Goal: Task Accomplishment & Management: Complete application form

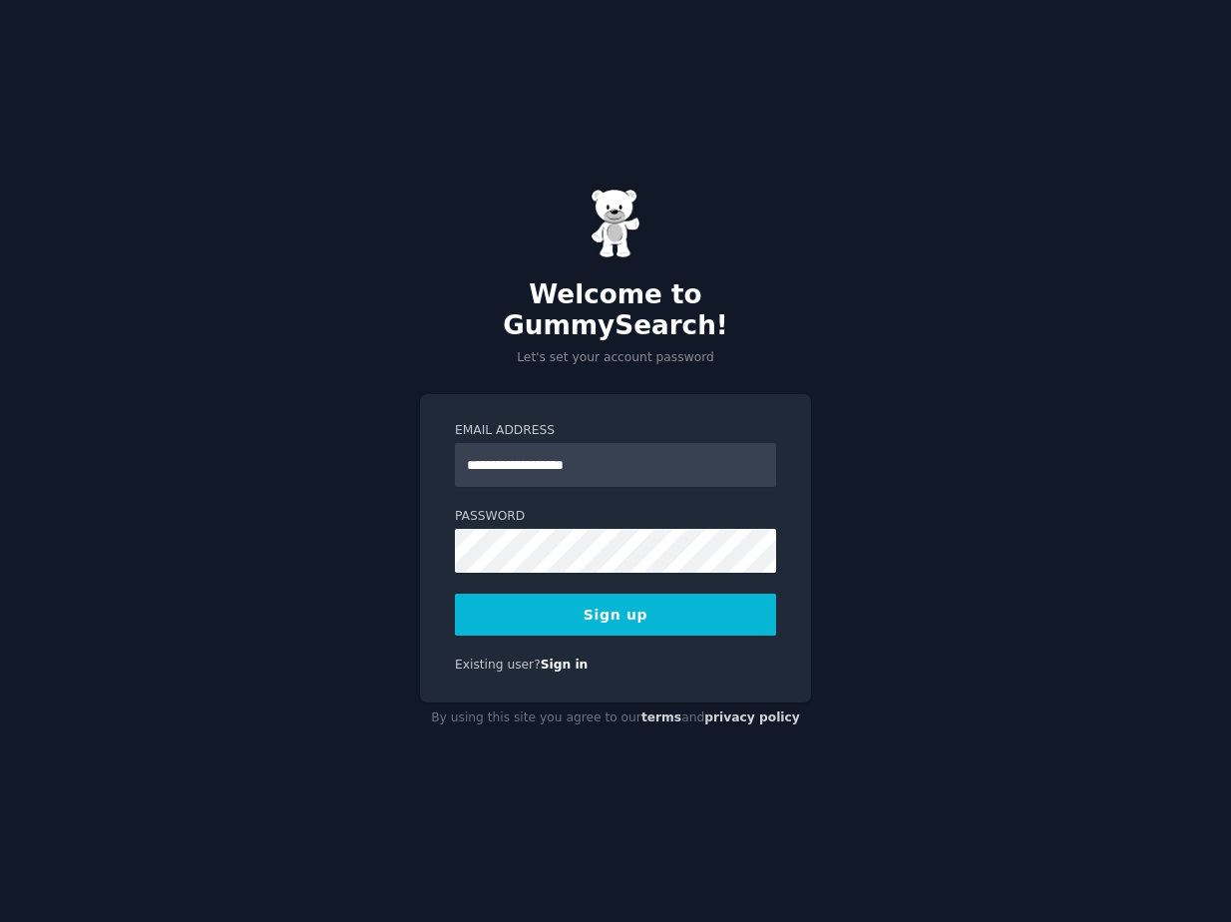
type input "**********"
click at [924, 455] on div "**********" at bounding box center [615, 461] width 1231 height 922
click at [598, 596] on button "Sign up" at bounding box center [615, 615] width 321 height 42
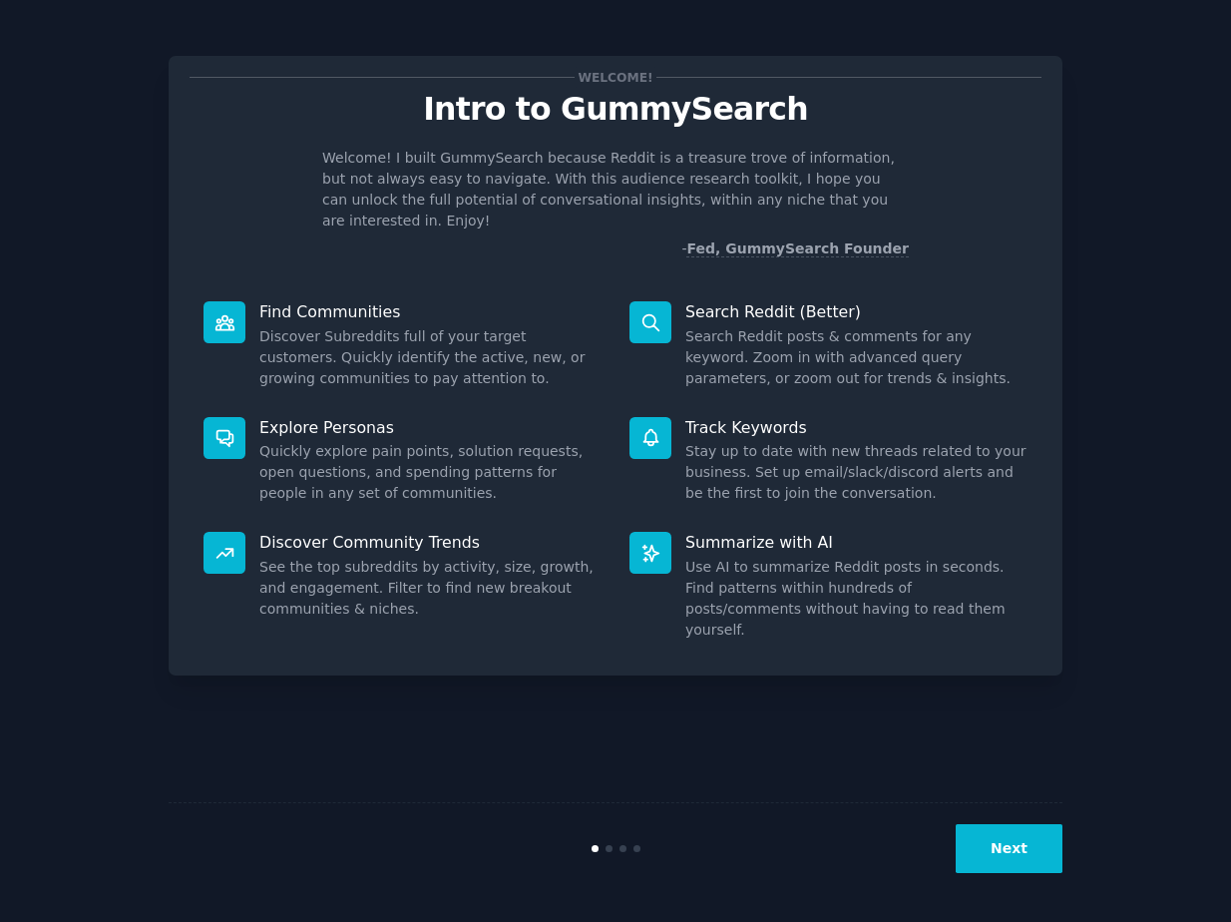
click at [1019, 844] on button "Next" at bounding box center [1009, 848] width 107 height 49
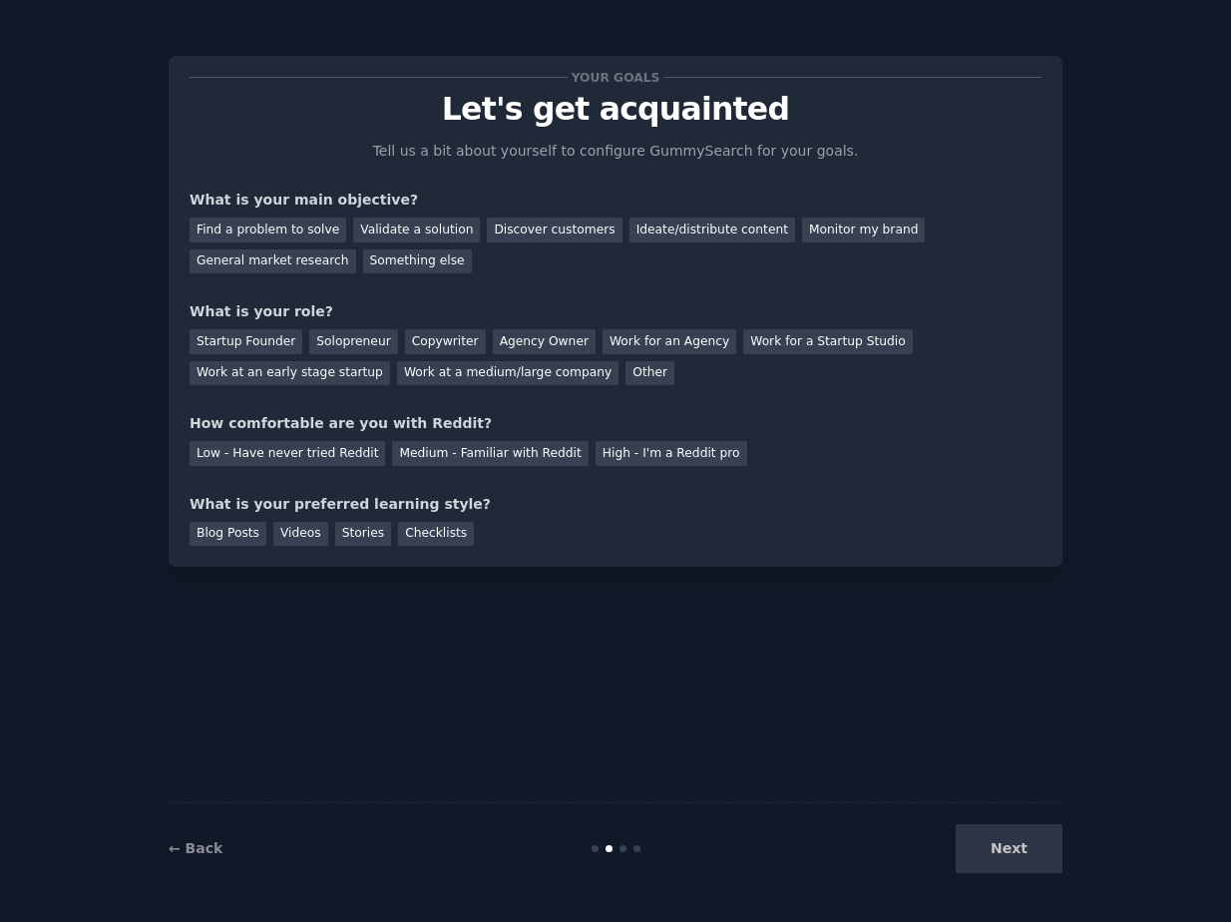
click at [1021, 856] on div "Next" at bounding box center [913, 848] width 298 height 49
click at [1021, 851] on div "Next" at bounding box center [913, 848] width 298 height 49
click at [307, 230] on div "Find a problem to solve" at bounding box center [268, 230] width 157 height 25
click at [1012, 850] on div "Next" at bounding box center [913, 848] width 298 height 49
click at [338, 340] on div "Solopreneur" at bounding box center [353, 341] width 88 height 25
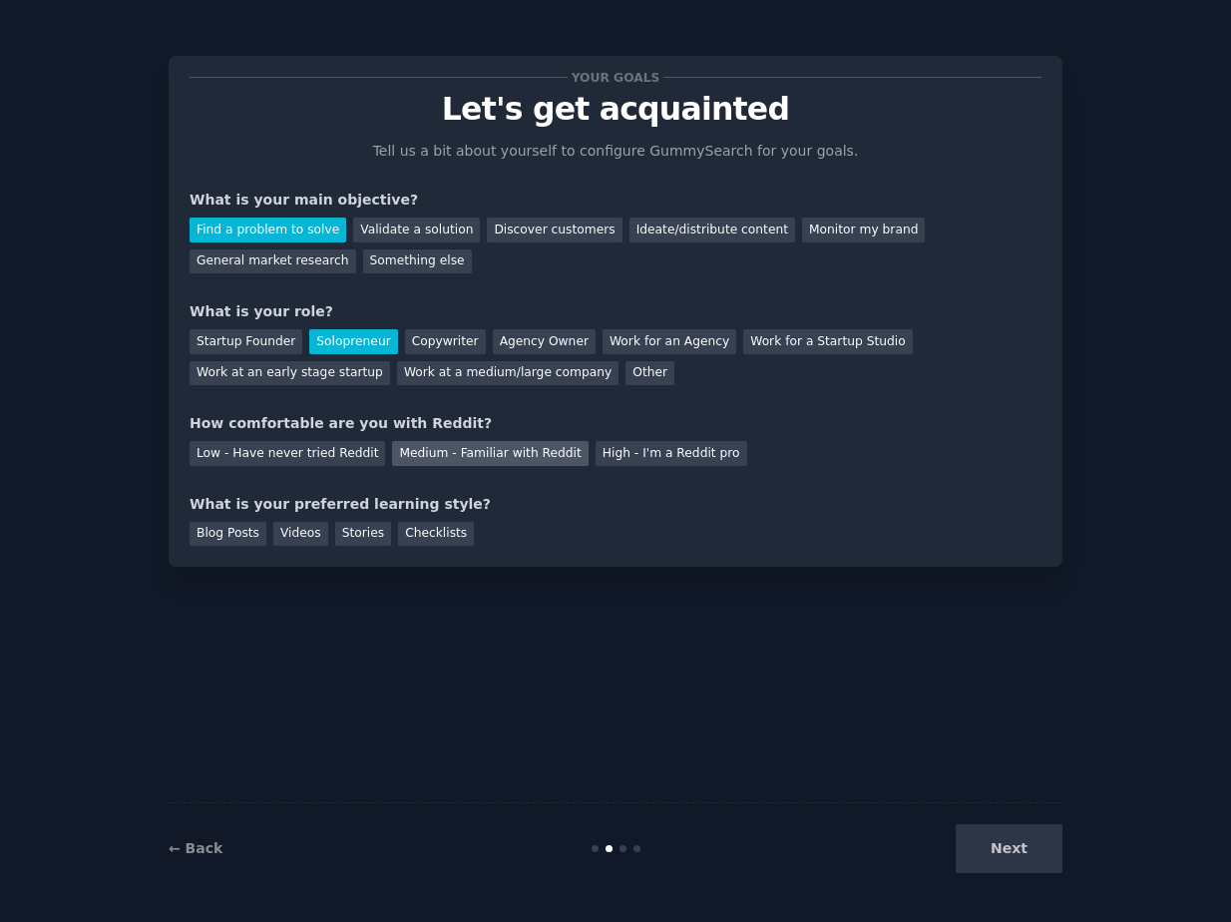
click at [460, 463] on div "Medium - Familiar with Reddit" at bounding box center [490, 453] width 196 height 25
click at [252, 539] on div "Blog Posts" at bounding box center [228, 534] width 77 height 25
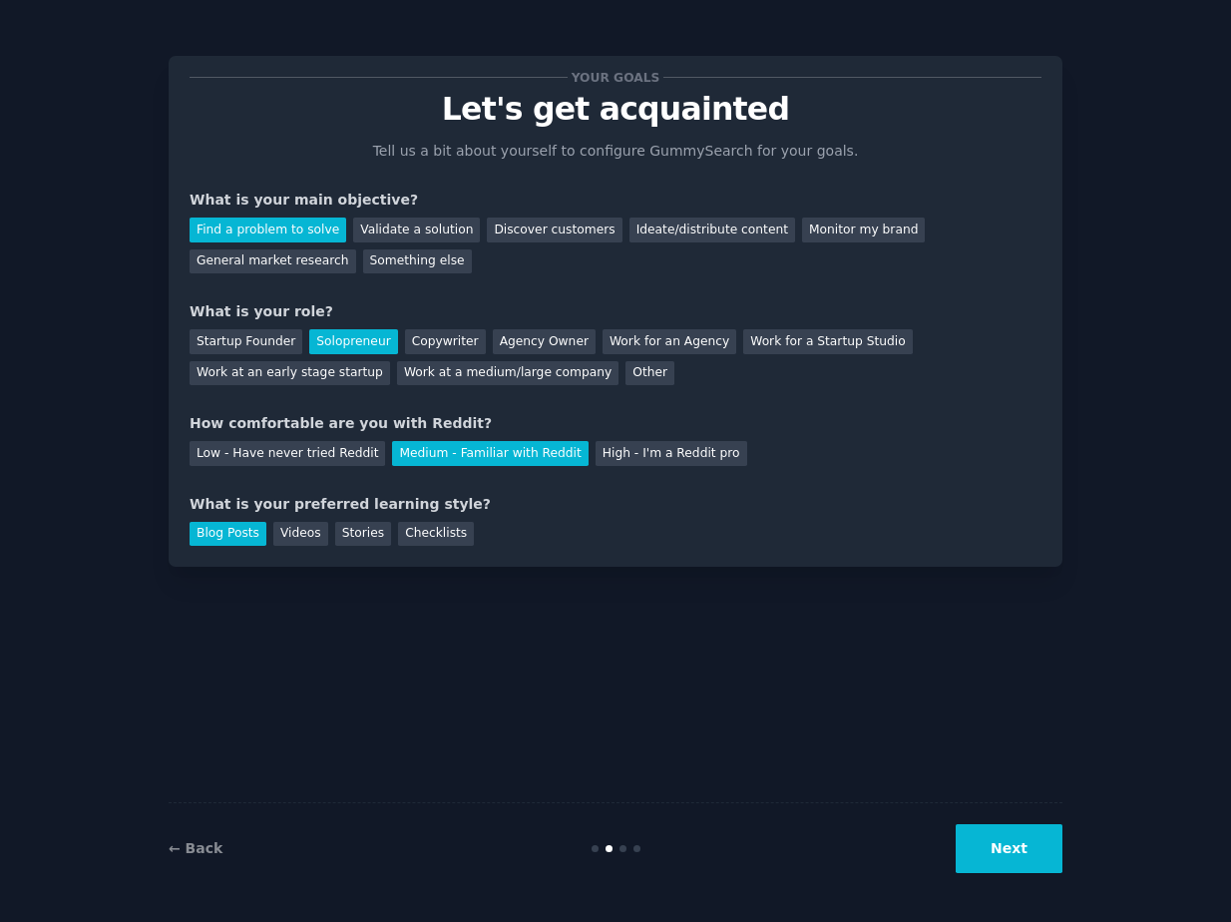
click at [1021, 842] on button "Next" at bounding box center [1009, 848] width 107 height 49
